Goal: Book appointment/travel/reservation

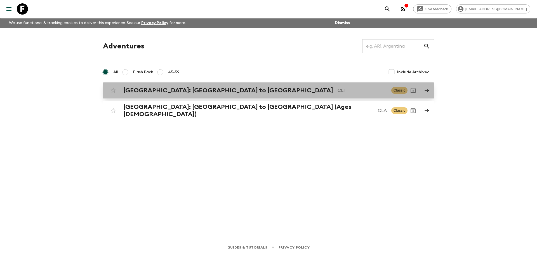
click at [189, 90] on h2 "[GEOGRAPHIC_DATA]: [GEOGRAPHIC_DATA] to [GEOGRAPHIC_DATA]" at bounding box center [228, 90] width 210 height 7
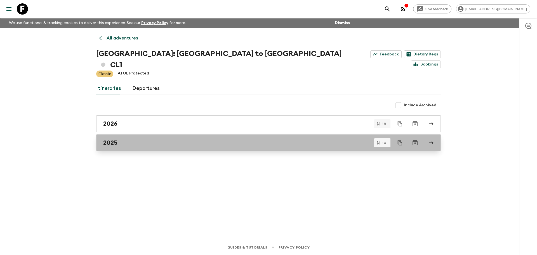
click at [133, 139] on div "2025" at bounding box center [263, 142] width 320 height 7
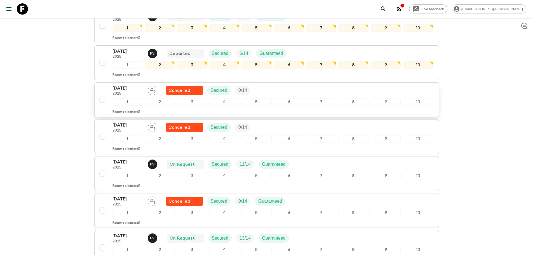
scroll to position [168, 0]
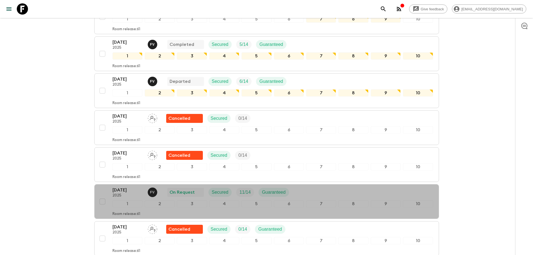
click at [133, 193] on p "2025" at bounding box center [127, 195] width 31 height 4
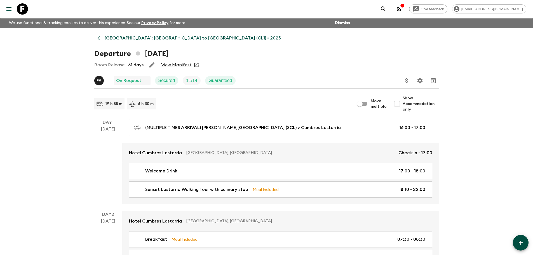
click at [102, 39] on link "[GEOGRAPHIC_DATA]: [GEOGRAPHIC_DATA] to [GEOGRAPHIC_DATA] (CL1) • 2025" at bounding box center [189, 37] width 190 height 11
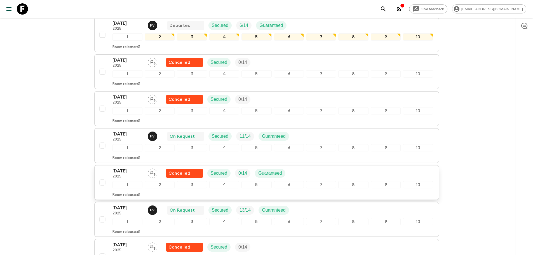
scroll to position [252, 0]
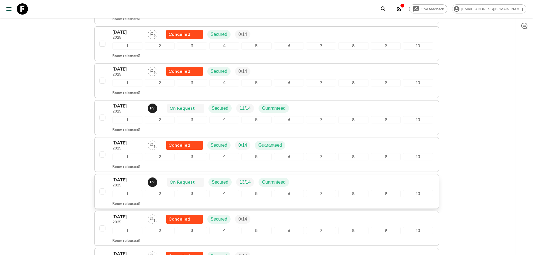
click at [130, 183] on p "2025" at bounding box center [127, 185] width 31 height 4
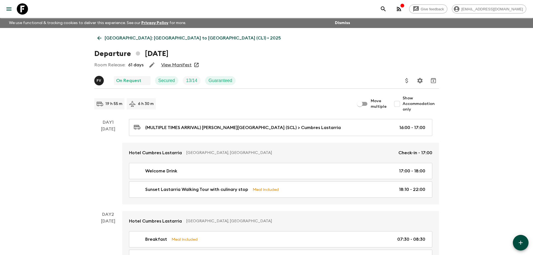
click at [100, 37] on icon at bounding box center [99, 38] width 6 height 6
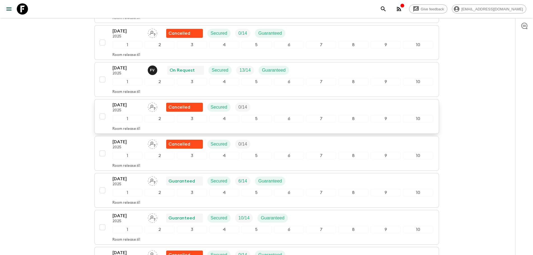
scroll to position [392, 0]
